Goal: Task Accomplishment & Management: Manage account settings

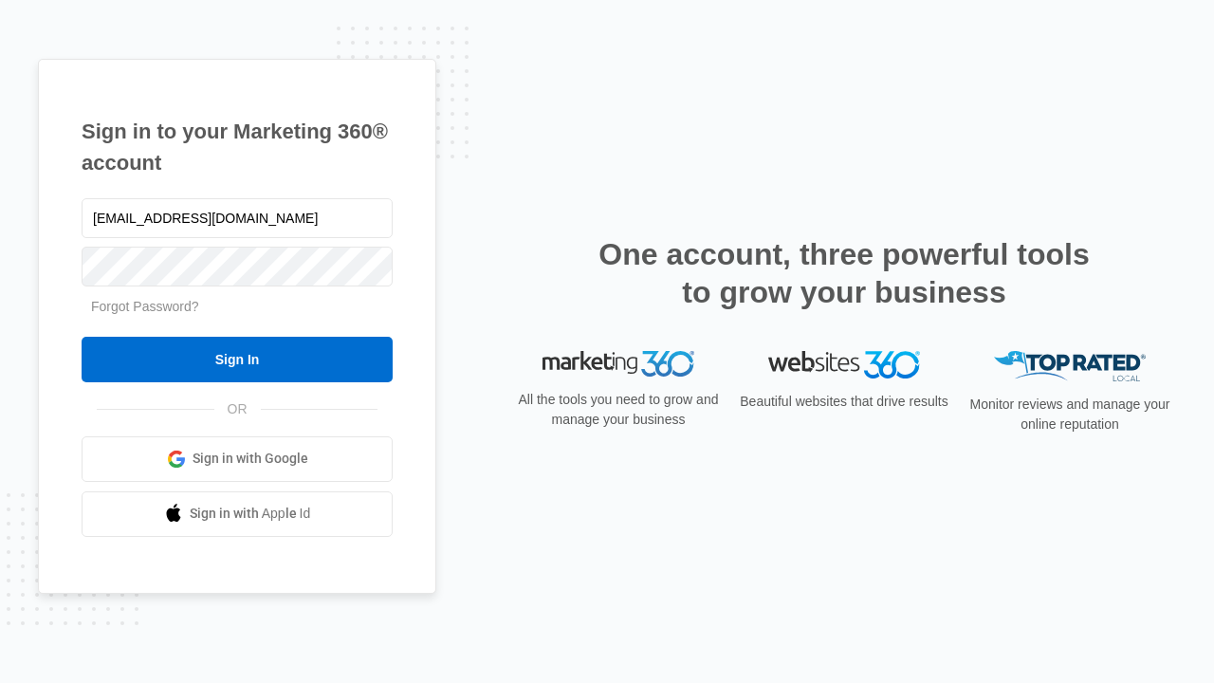
type input "[EMAIL_ADDRESS][DOMAIN_NAME]"
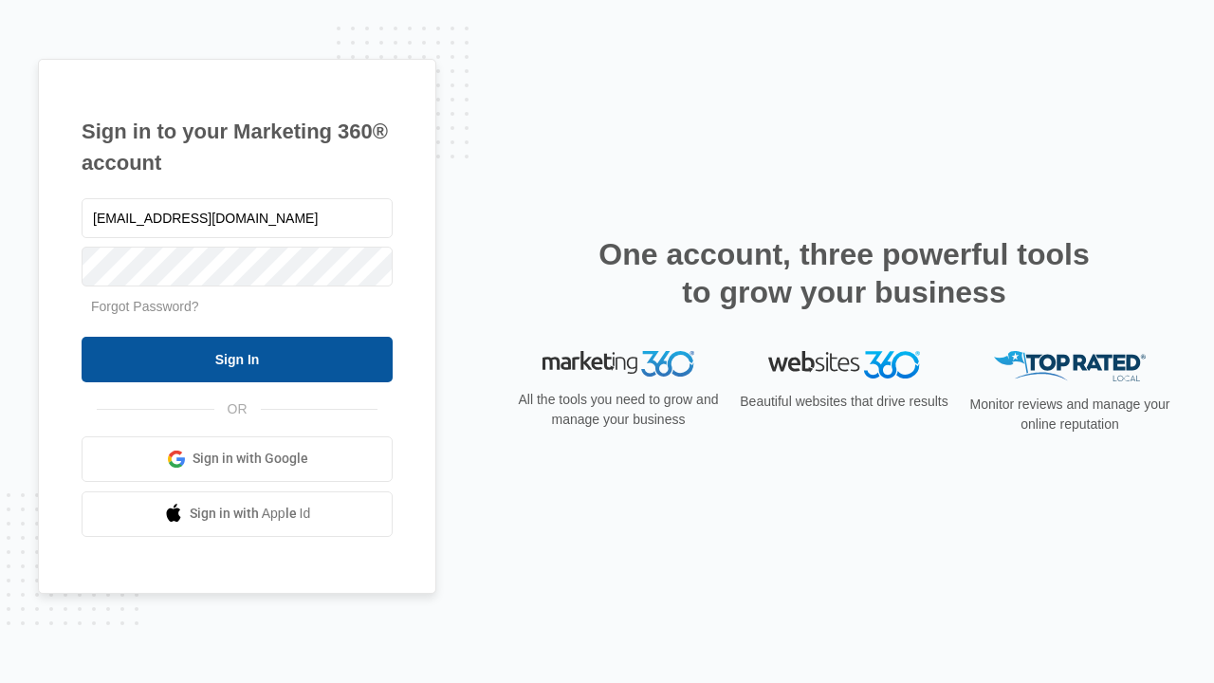
click at [237, 358] on input "Sign In" at bounding box center [237, 360] width 311 height 46
